Goal: Find contact information: Find contact information

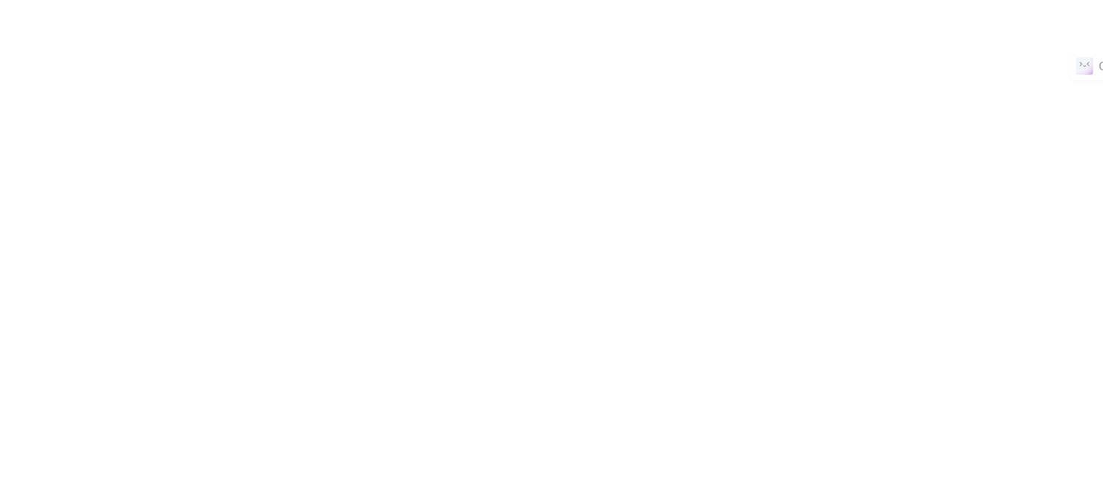
scroll to position [5313, 0]
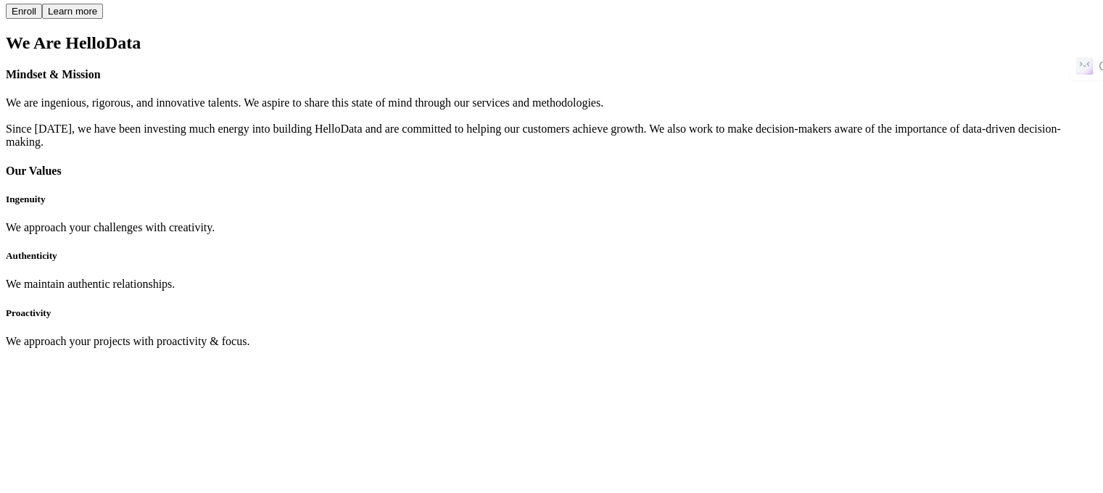
scroll to position [4285, 0]
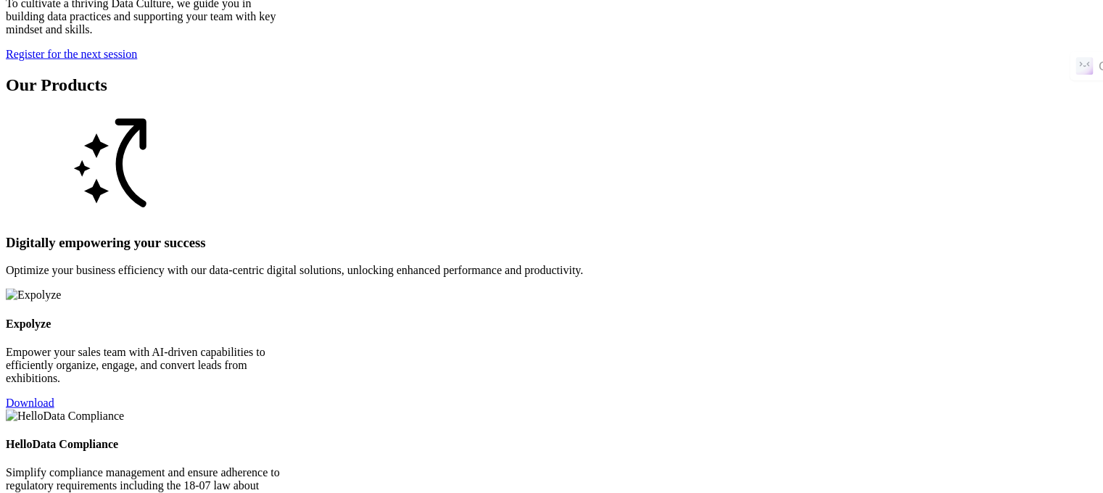
scroll to position [3179, 0]
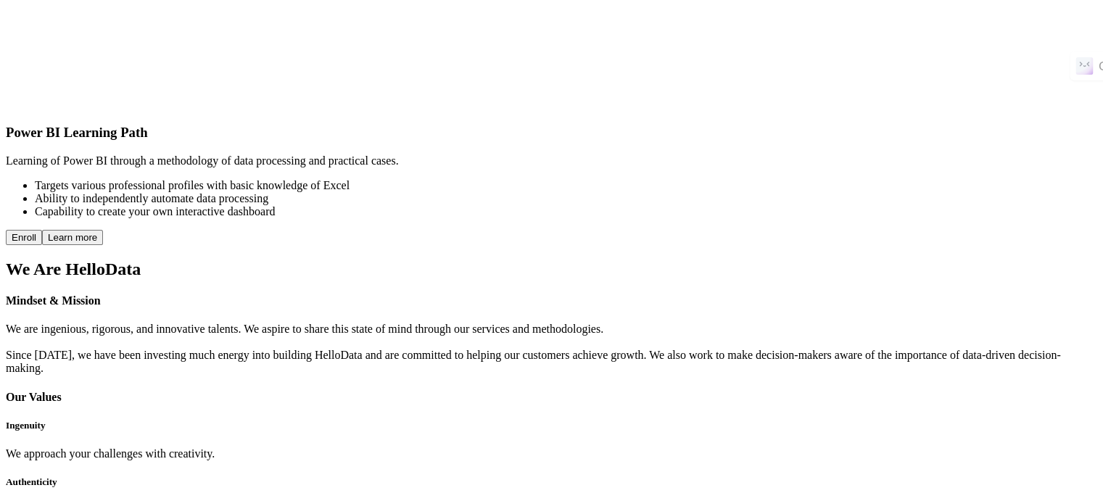
scroll to position [4067, 0]
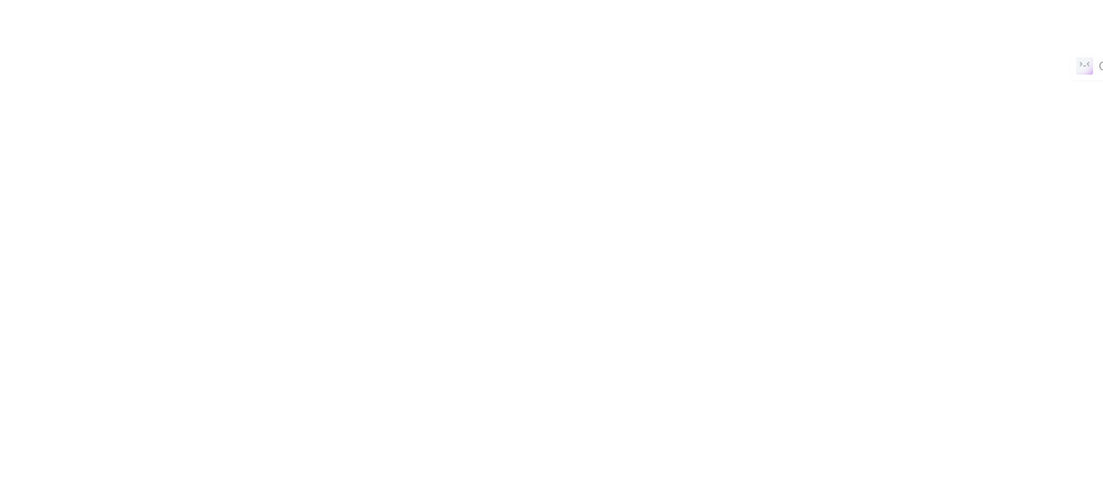
scroll to position [5527, 0]
drag, startPoint x: 680, startPoint y: 347, endPoint x: 740, endPoint y: 347, distance: 60.2
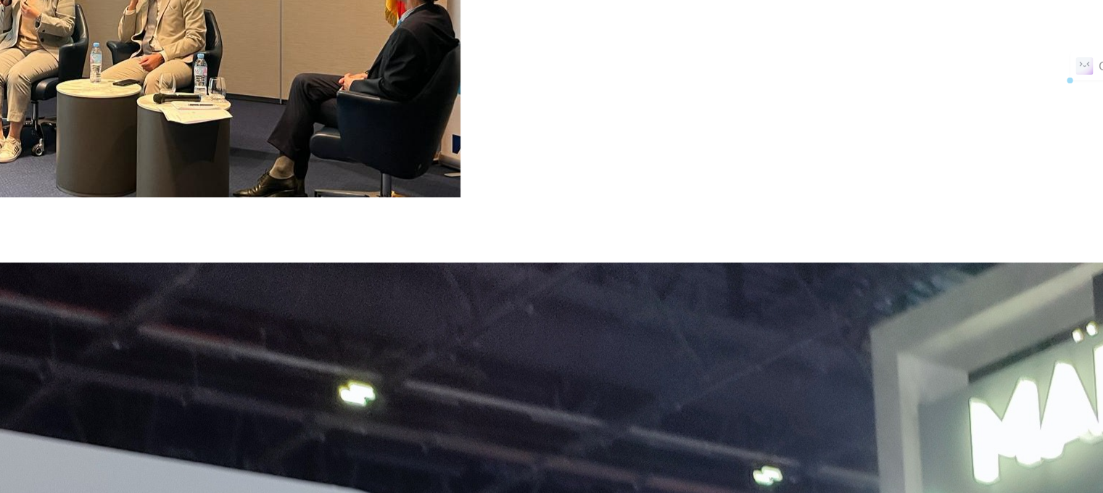
scroll to position [6981, 0]
